Goal: Task Accomplishment & Management: Complete application form

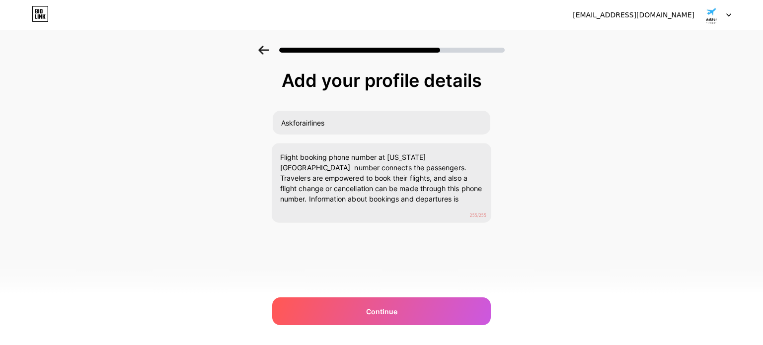
drag, startPoint x: 394, startPoint y: 188, endPoint x: 399, endPoint y: 198, distance: 10.7
click at [399, 198] on textarea "Flight booking phone number at [US_STATE][GEOGRAPHIC_DATA] number connects the …" at bounding box center [382, 183] width 220 height 81
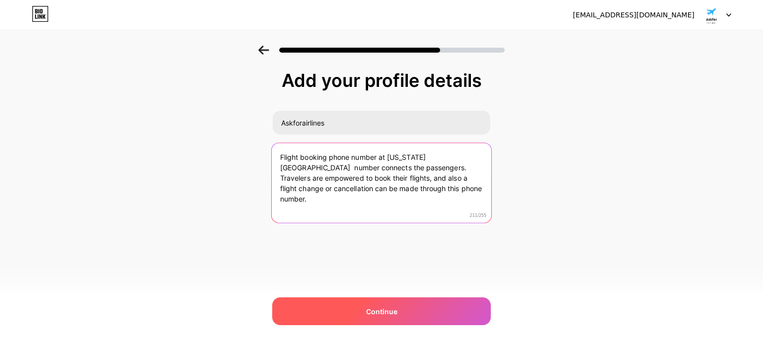
type textarea "Flight booking phone number at [US_STATE][GEOGRAPHIC_DATA] number connects the …"
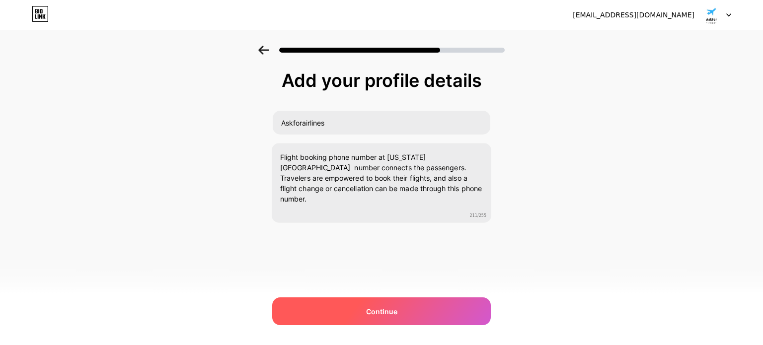
click at [396, 321] on div "Continue" at bounding box center [381, 312] width 219 height 28
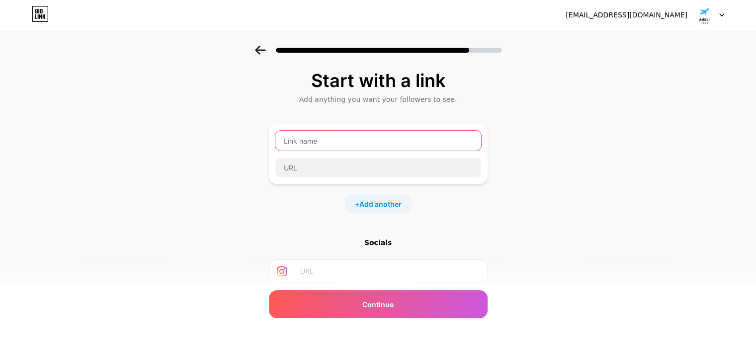
click at [368, 143] on input "text" at bounding box center [378, 141] width 206 height 20
type input "website"
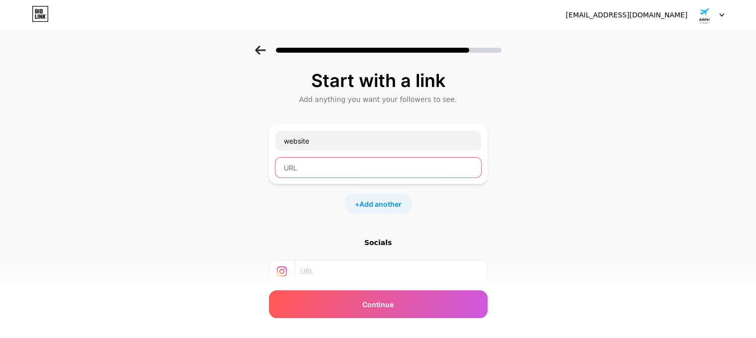
click at [373, 165] on input "text" at bounding box center [378, 168] width 206 height 20
paste input "[URL][DOMAIN_NAME][US_STATE][PERSON_NAME]"
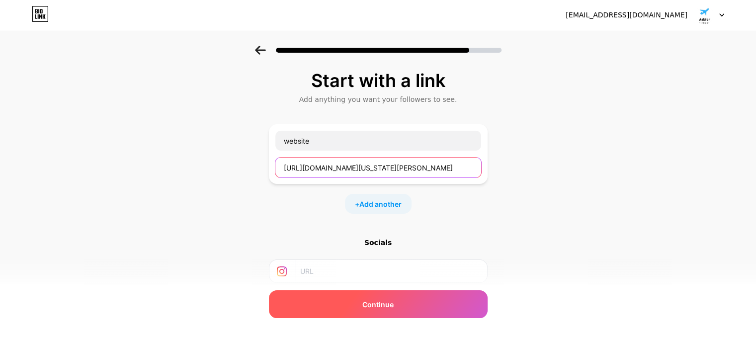
type input "[URL][DOMAIN_NAME][US_STATE][PERSON_NAME]"
click at [393, 307] on span "Continue" at bounding box center [377, 304] width 31 height 10
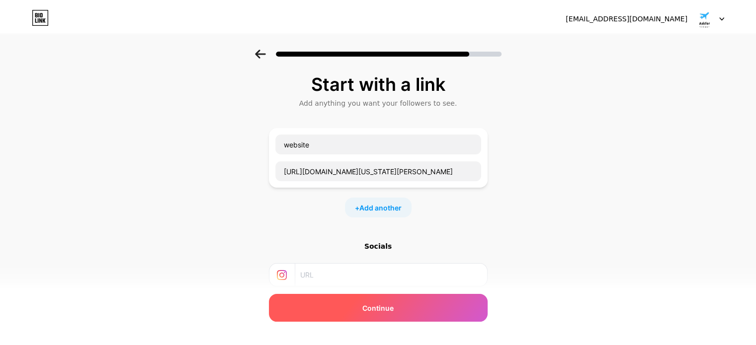
scroll to position [0, 0]
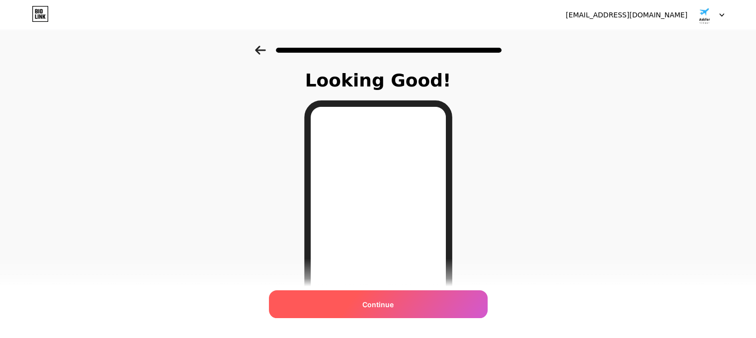
click at [391, 309] on span "Continue" at bounding box center [377, 304] width 31 height 10
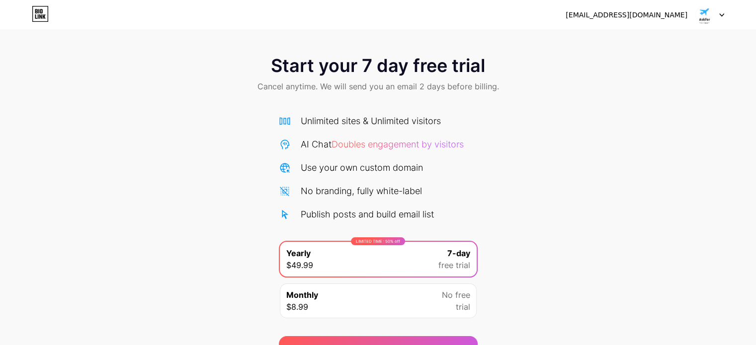
scroll to position [54, 0]
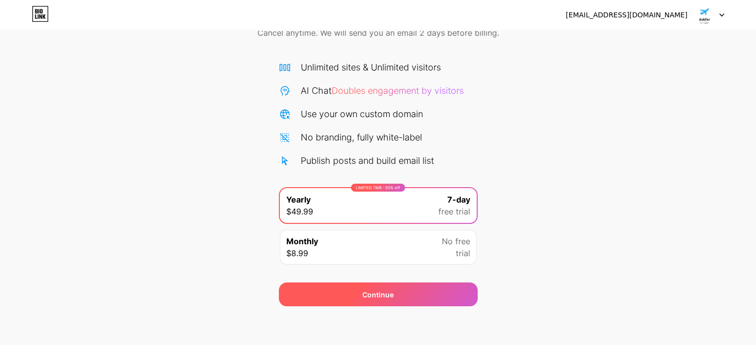
click at [416, 292] on div "Continue" at bounding box center [378, 295] width 199 height 24
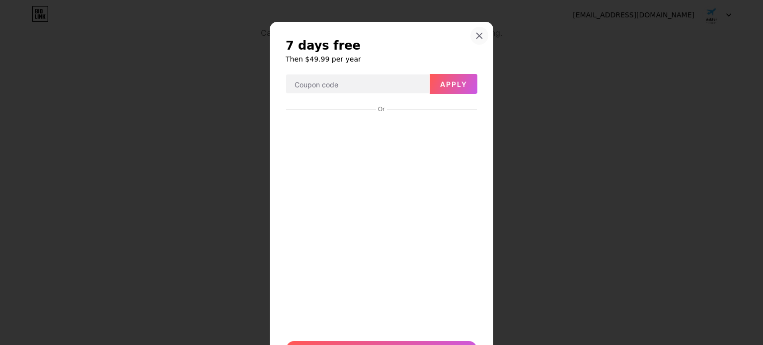
click at [476, 39] on icon at bounding box center [480, 36] width 8 height 8
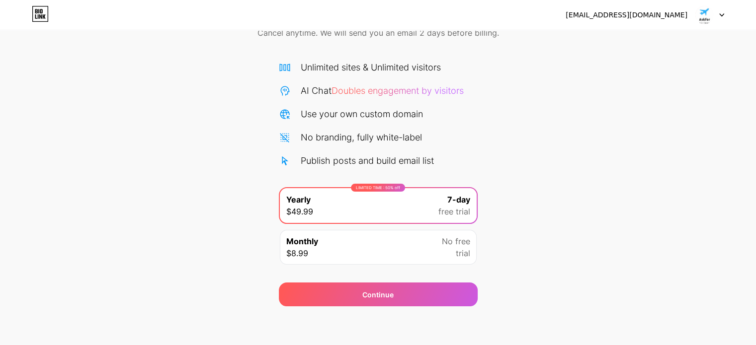
click at [708, 21] on img at bounding box center [704, 14] width 19 height 19
click at [652, 16] on div "[EMAIL_ADDRESS][DOMAIN_NAME]" at bounding box center [627, 15] width 122 height 10
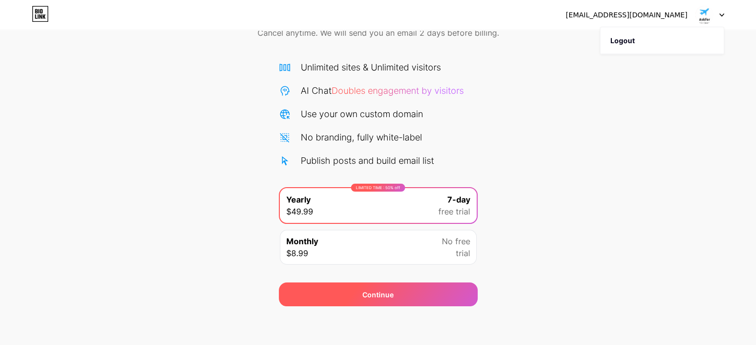
click at [370, 297] on span "Continue" at bounding box center [377, 295] width 31 height 10
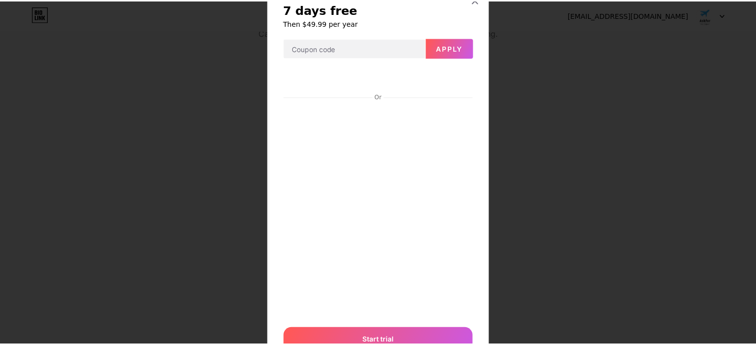
scroll to position [0, 0]
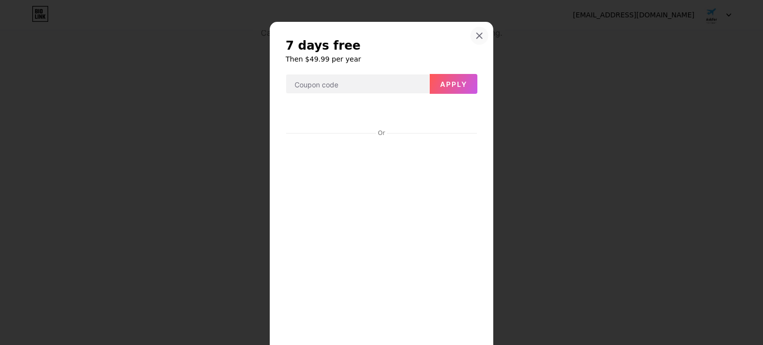
click at [477, 36] on icon at bounding box center [479, 35] width 5 height 5
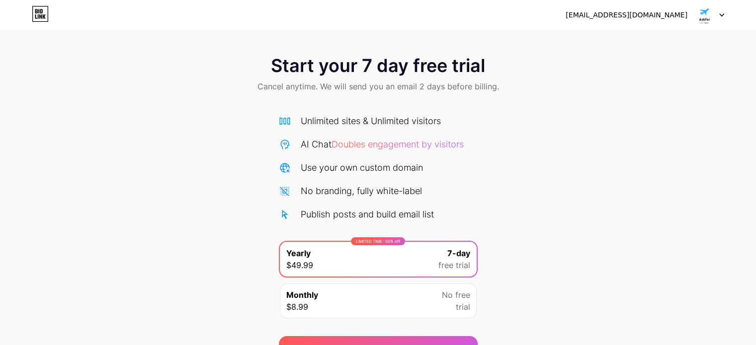
scroll to position [54, 0]
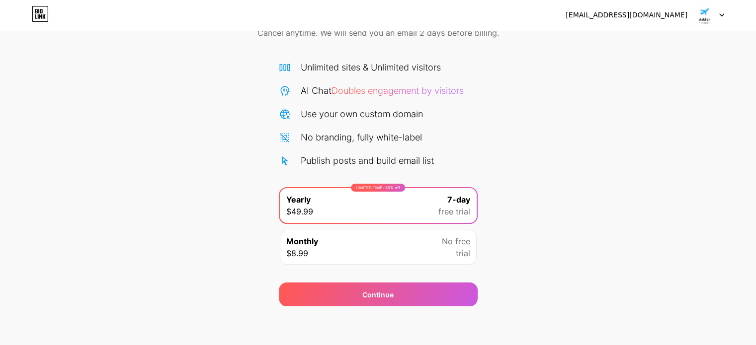
click at [669, 13] on div "[EMAIL_ADDRESS][DOMAIN_NAME]" at bounding box center [627, 15] width 122 height 10
click at [714, 22] on div at bounding box center [709, 15] width 29 height 18
click at [672, 49] on li "Logout" at bounding box center [661, 40] width 123 height 27
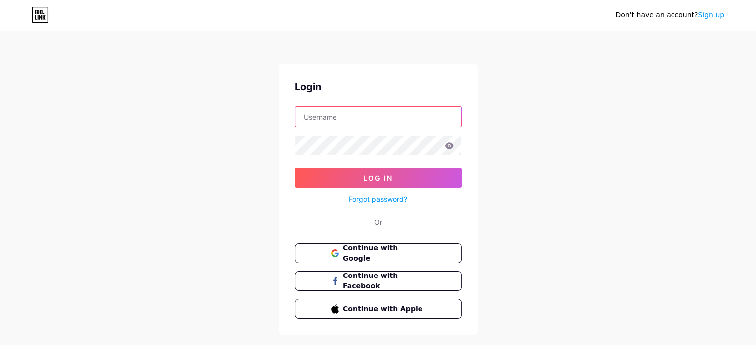
type input "[EMAIL_ADDRESS][DOMAIN_NAME]"
